Goal: Navigation & Orientation: Find specific page/section

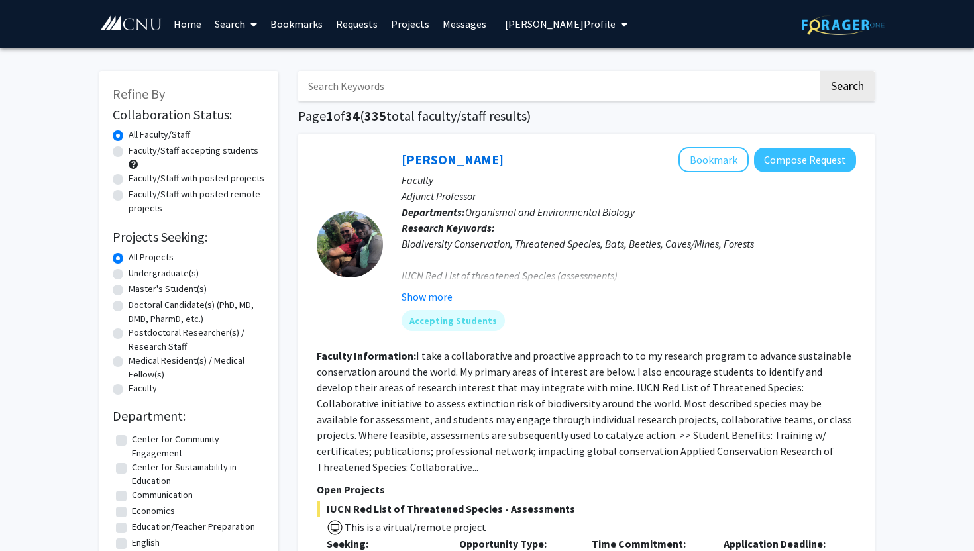
click at [532, 17] on span "[PERSON_NAME] Profile" at bounding box center [560, 23] width 111 height 13
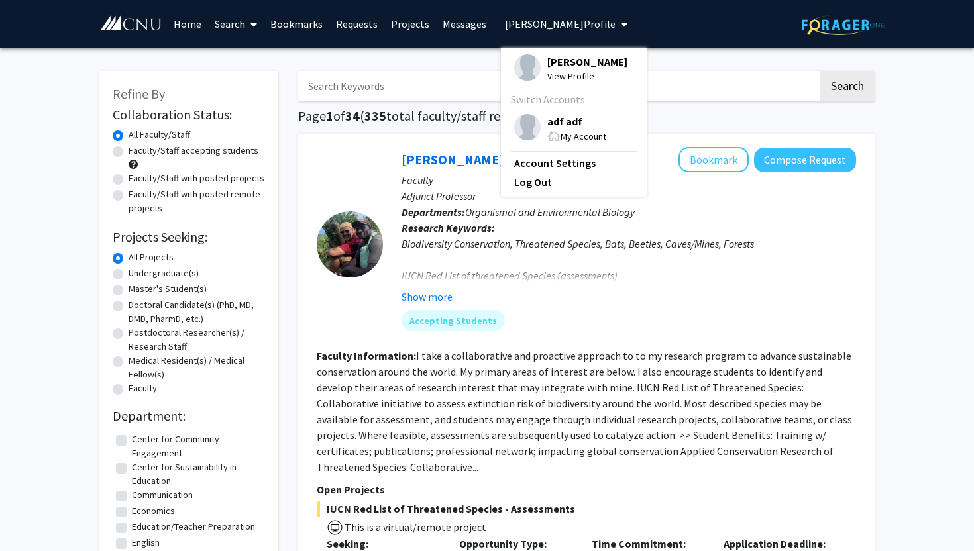
click at [581, 233] on fg-read-more "I take a collaborative and proactive approach to to my research program to adva…" at bounding box center [585, 411] width 536 height 125
